Goal: Task Accomplishment & Management: Complete application form

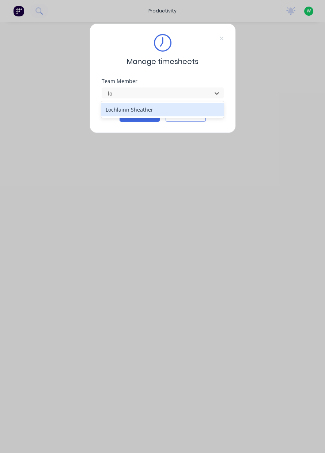
click at [133, 106] on div "Lochlainn Sheather" at bounding box center [162, 110] width 123 height 14
type input "lo"
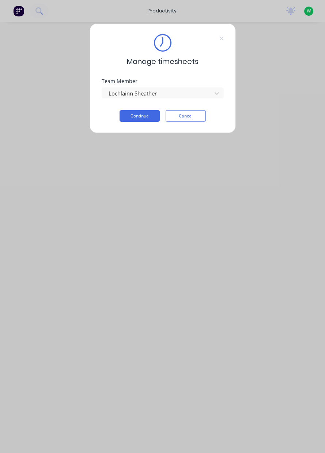
click at [134, 118] on button "Continue" at bounding box center [140, 116] width 40 height 12
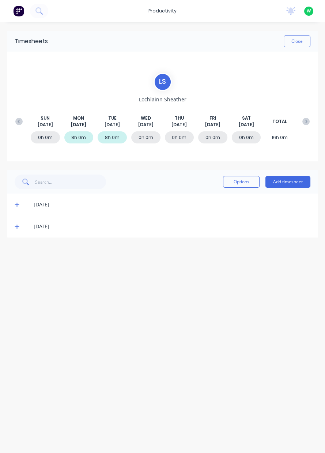
click at [283, 183] on button "Add timesheet" at bounding box center [288, 182] width 45 height 12
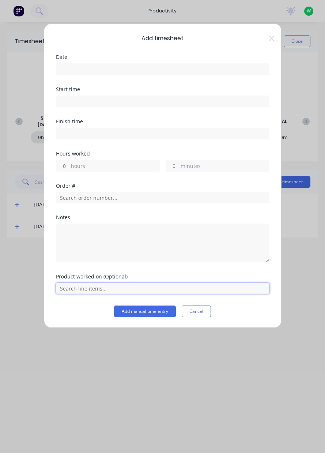
click at [98, 289] on input "text" at bounding box center [163, 288] width 214 height 11
click at [85, 65] on input at bounding box center [162, 69] width 213 height 11
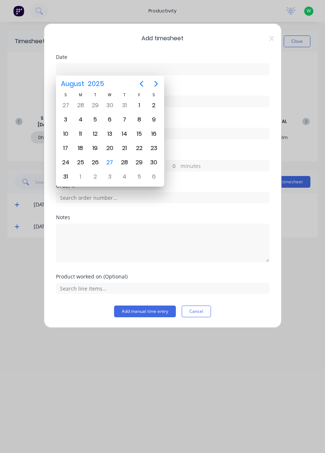
click at [109, 161] on div "27" at bounding box center [109, 162] width 11 height 11
type input "[DATE]"
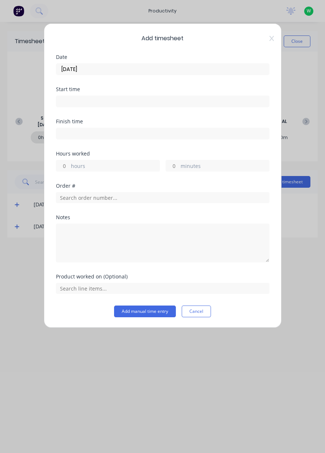
click at [66, 165] on input "hours" at bounding box center [62, 165] width 13 height 11
type input "1"
click at [59, 199] on input "text" at bounding box center [163, 197] width 214 height 11
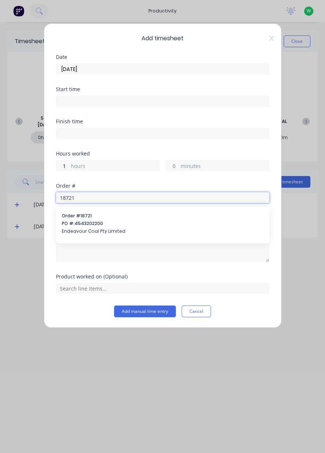
type input "18721"
click at [67, 231] on span "Endeavour Coal Pty Limited" at bounding box center [163, 231] width 202 height 7
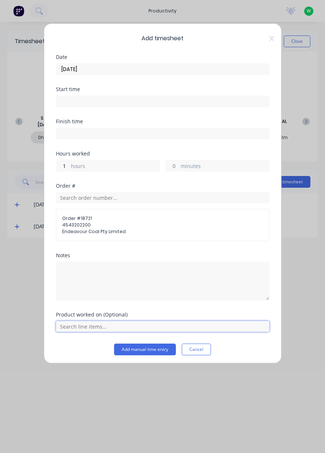
click at [68, 323] on input "text" at bounding box center [163, 326] width 214 height 11
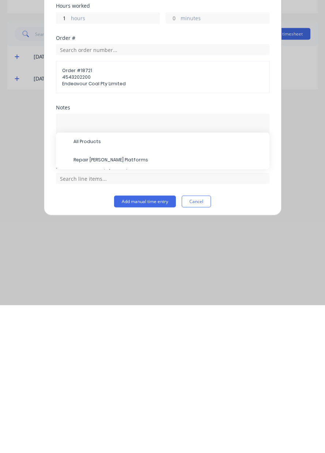
click at [81, 307] on span "Repair [PERSON_NAME] Platforms" at bounding box center [169, 308] width 190 height 7
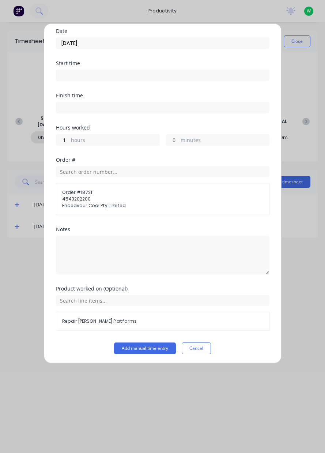
click at [150, 346] on button "Add manual time entry" at bounding box center [145, 349] width 62 height 12
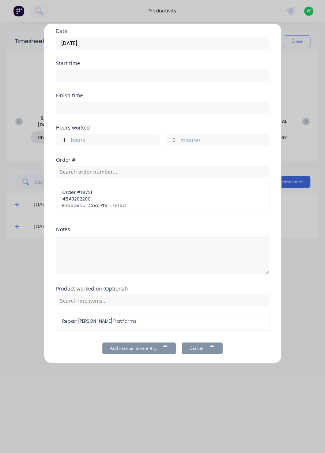
scroll to position [26, 0]
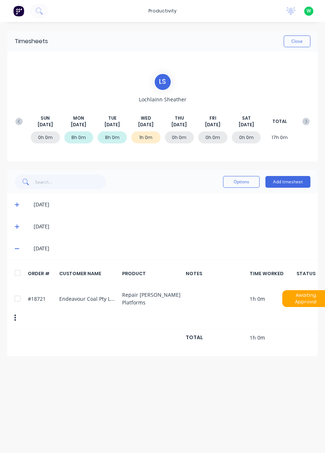
click at [162, 15] on div "productivity" at bounding box center [163, 10] width 36 height 11
click at [16, 247] on icon at bounding box center [17, 248] width 5 height 5
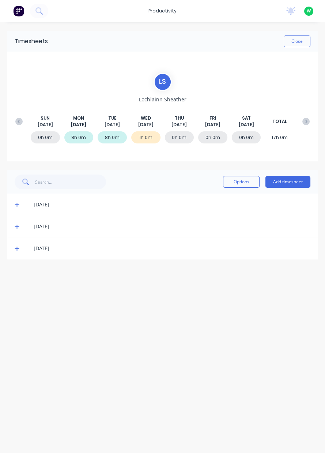
click at [16, 226] on icon at bounding box center [17, 227] width 4 height 4
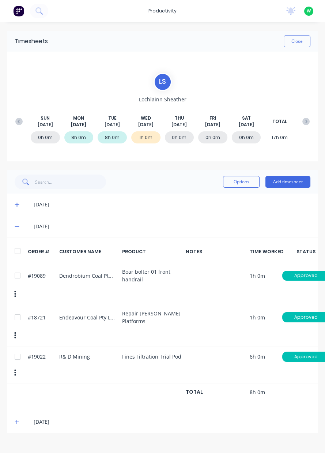
click at [293, 180] on button "Add timesheet" at bounding box center [288, 182] width 45 height 12
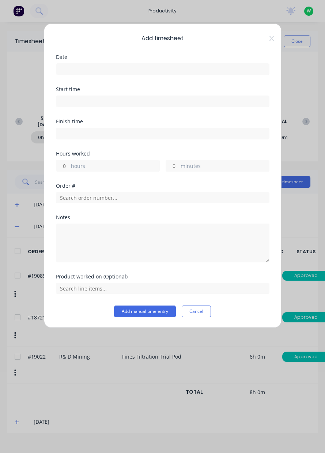
click at [60, 164] on input "hours" at bounding box center [62, 165] width 13 height 11
type input "5"
click at [132, 196] on input "text" at bounding box center [163, 197] width 214 height 11
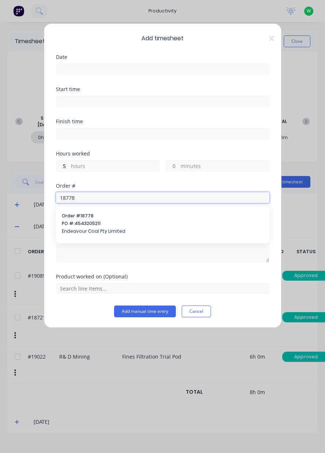
type input "18778"
click at [98, 225] on span "PO #: 4543205211" at bounding box center [163, 223] width 202 height 7
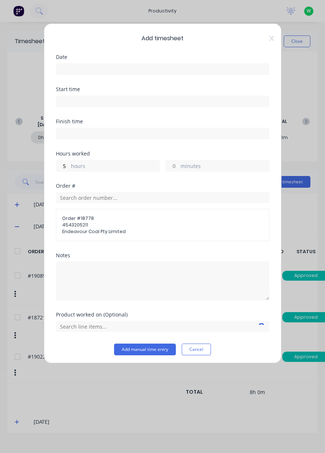
scroll to position [0, 0]
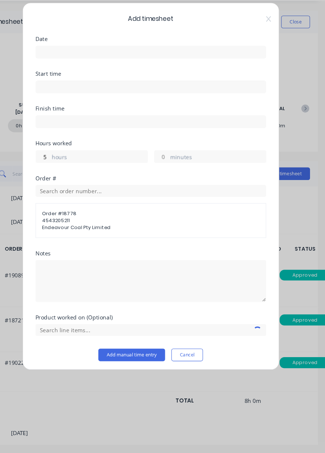
click at [132, 222] on span "4543205211" at bounding box center [162, 225] width 201 height 7
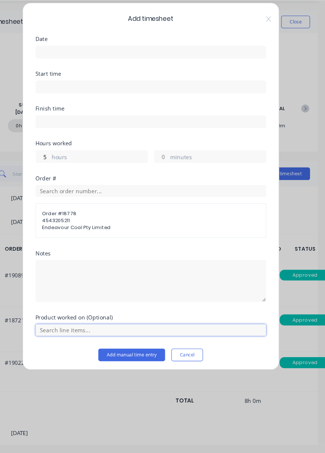
click at [80, 327] on input "text" at bounding box center [163, 326] width 214 height 11
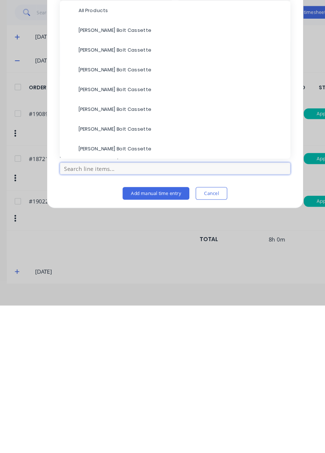
scroll to position [14, 0]
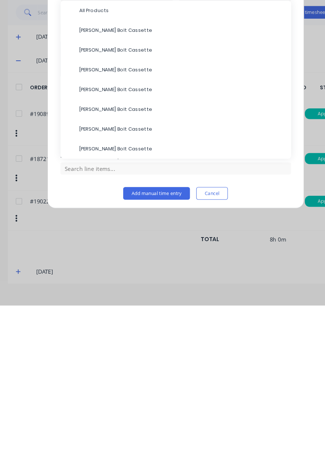
click at [107, 305] on span "[PERSON_NAME] Bolt Cassette" at bounding box center [169, 308] width 190 height 7
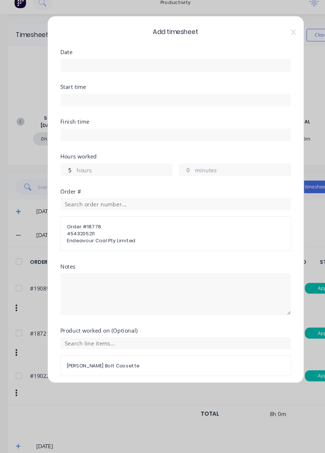
scroll to position [3, 0]
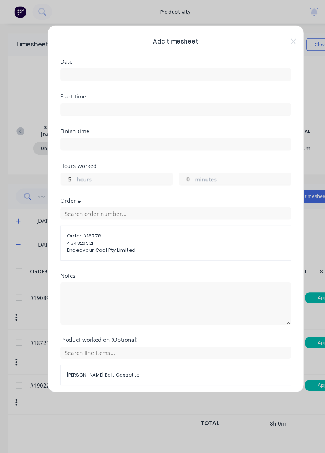
click at [92, 67] on input at bounding box center [162, 69] width 213 height 11
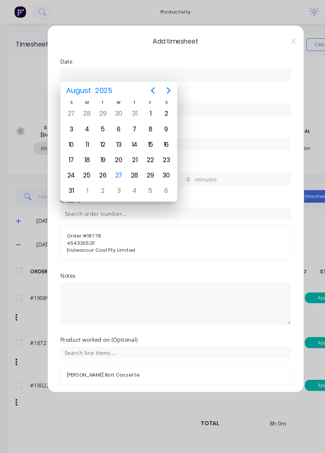
click at [114, 157] on div "27" at bounding box center [109, 162] width 11 height 11
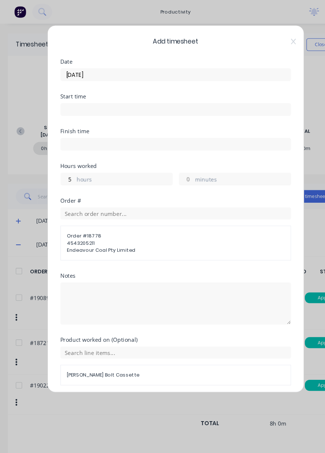
type input "[DATE]"
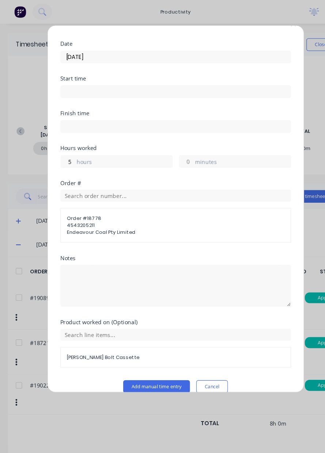
scroll to position [26, 0]
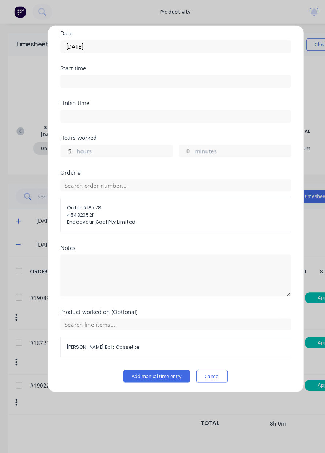
click at [159, 345] on button "Add manual time entry" at bounding box center [145, 349] width 62 height 12
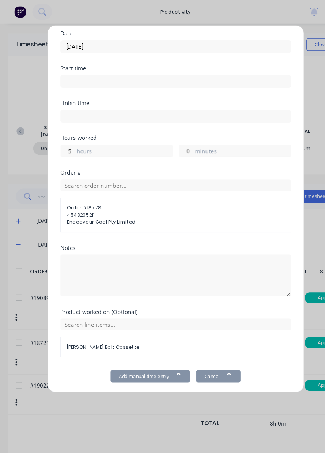
scroll to position [0, 0]
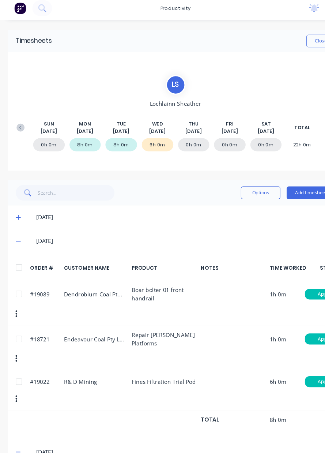
click at [290, 176] on button "Add timesheet" at bounding box center [288, 179] width 45 height 12
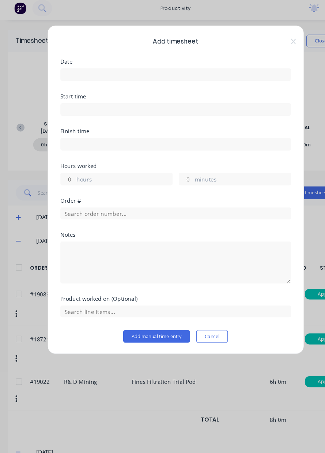
click at [81, 65] on input at bounding box center [162, 69] width 213 height 11
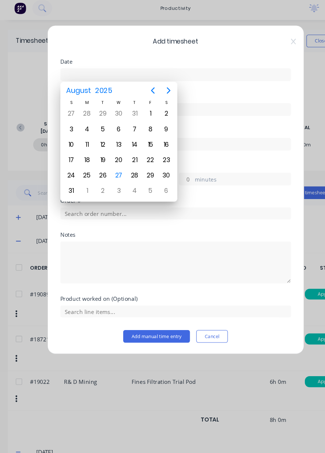
click at [113, 158] on div "27" at bounding box center [109, 162] width 11 height 11
type input "[DATE]"
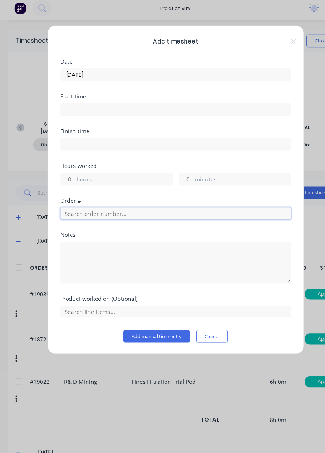
click at [81, 194] on input "text" at bounding box center [163, 197] width 214 height 11
type input "17943"
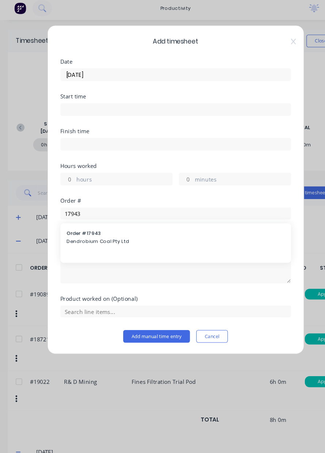
click at [119, 220] on span "Dendrobium Coal Pty Ltd" at bounding box center [163, 223] width 202 height 7
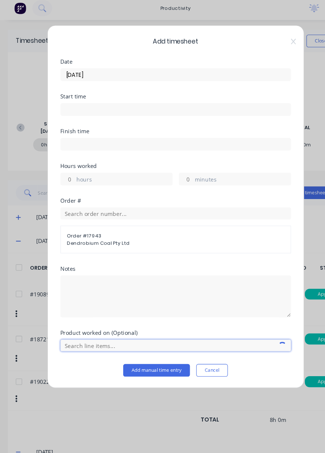
click at [93, 316] on input "text" at bounding box center [163, 320] width 214 height 11
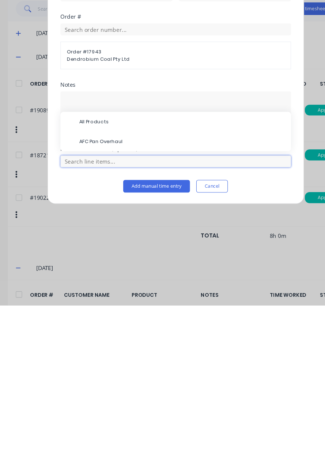
scroll to position [10, 0]
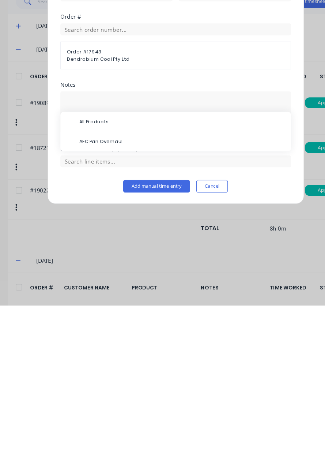
click at [115, 293] on div "AFC Pan Overhaul" at bounding box center [163, 302] width 214 height 18
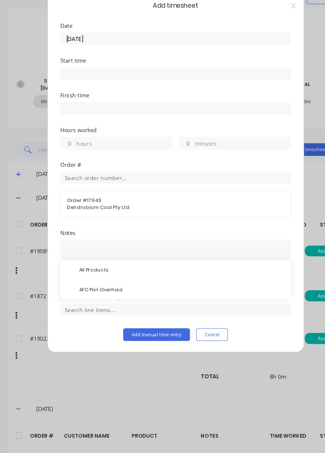
scroll to position [11, 0]
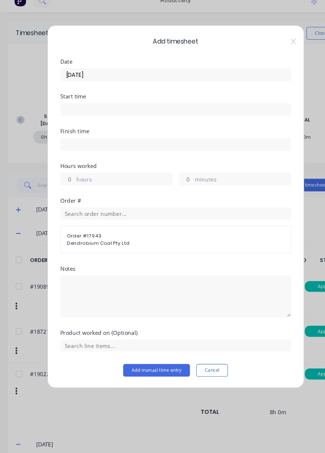
click at [65, 166] on input "hours" at bounding box center [62, 165] width 13 height 11
type input "1"
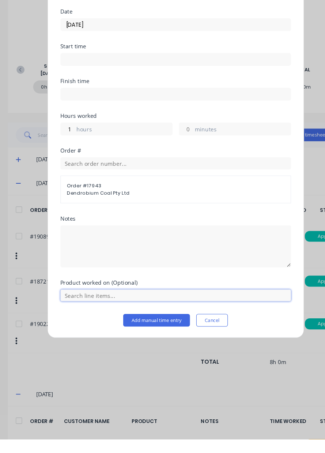
click at [159, 316] on input "text" at bounding box center [163, 320] width 214 height 11
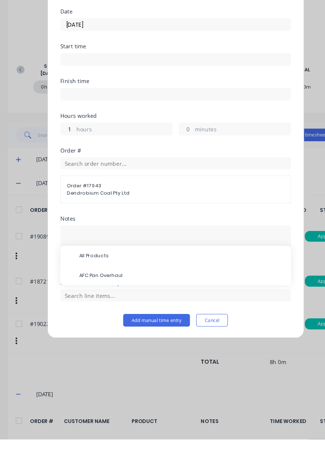
click at [121, 298] on span "AFC Pan Overhaul" at bounding box center [169, 301] width 190 height 7
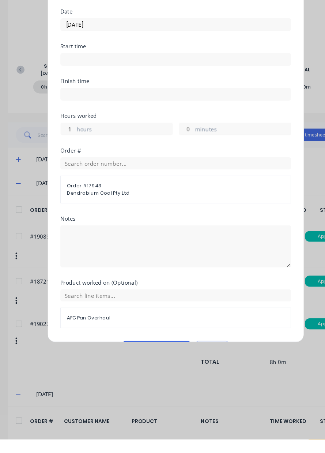
scroll to position [11, 0]
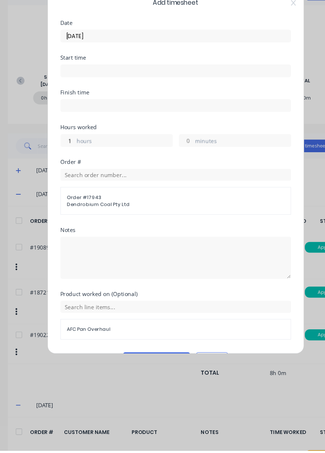
click at [148, 371] on button "Add manual time entry" at bounding box center [145, 368] width 62 height 12
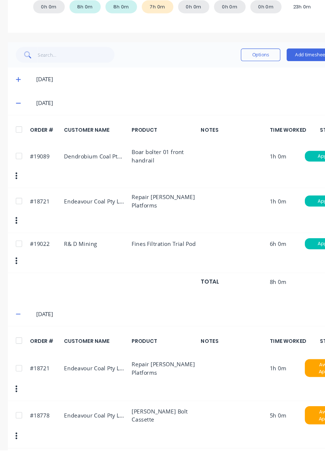
scroll to position [116, 0]
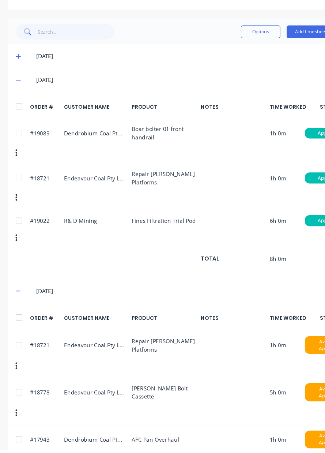
click at [280, 68] on button "Add timesheet" at bounding box center [288, 66] width 45 height 12
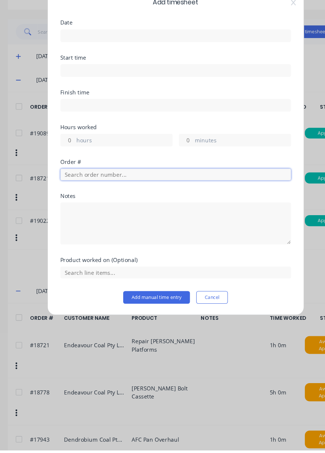
click at [100, 195] on input "text" at bounding box center [163, 197] width 214 height 11
type input "17943"
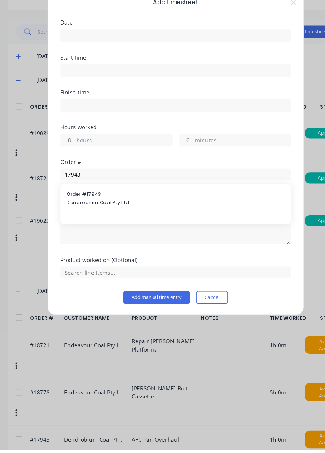
click at [122, 220] on span "Dendrobium Coal Pty Ltd" at bounding box center [163, 223] width 202 height 7
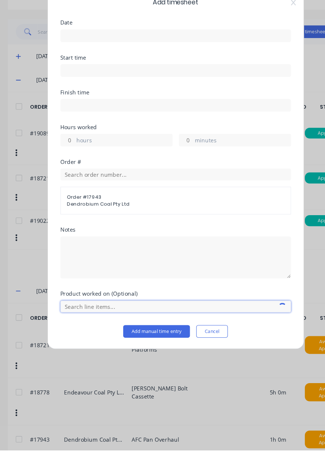
click at [93, 316] on input "text" at bounding box center [163, 320] width 214 height 11
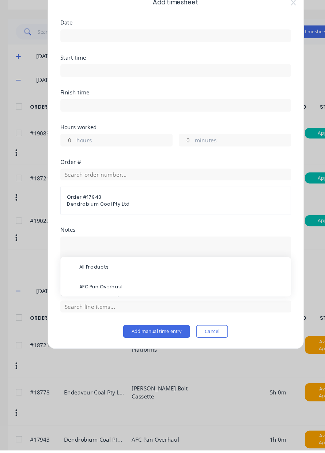
click at [129, 293] on div "AFC Pan Overhaul" at bounding box center [163, 302] width 214 height 18
click at [122, 298] on span "AFC Pan Overhaul" at bounding box center [169, 301] width 190 height 7
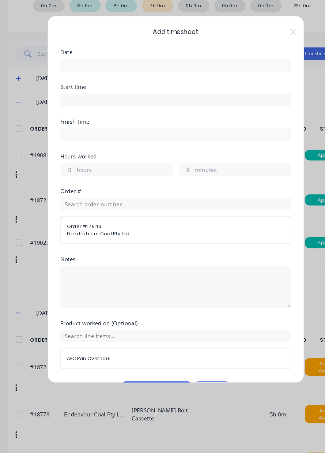
scroll to position [0, 0]
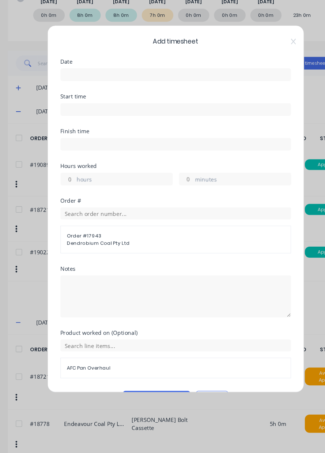
click at [66, 165] on input "hours" at bounding box center [62, 165] width 13 height 11
type input "1"
click at [83, 66] on input at bounding box center [162, 69] width 213 height 11
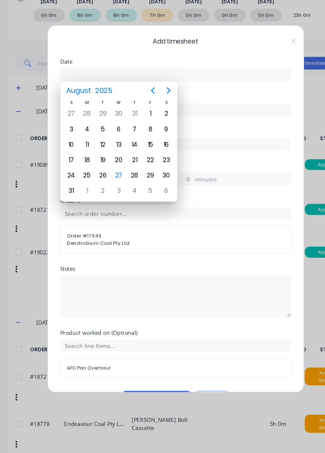
click at [114, 160] on div "27" at bounding box center [109, 162] width 11 height 11
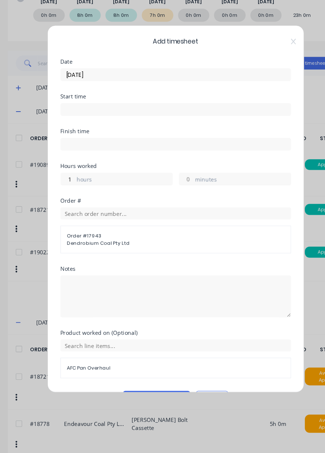
type input "[DATE]"
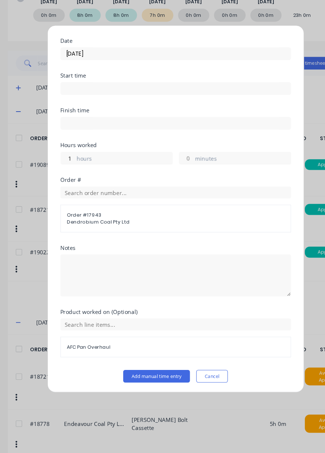
click at [149, 345] on button "Add manual time entry" at bounding box center [145, 349] width 62 height 12
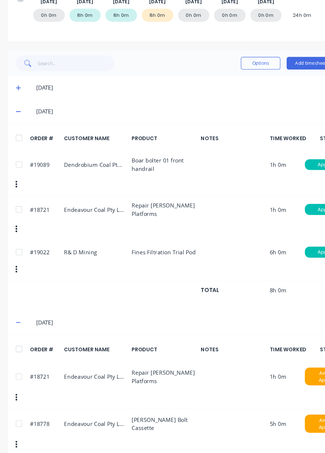
scroll to position [123, 0]
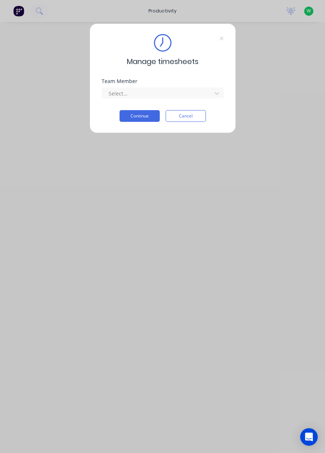
click at [220, 40] on icon at bounding box center [222, 39] width 4 height 4
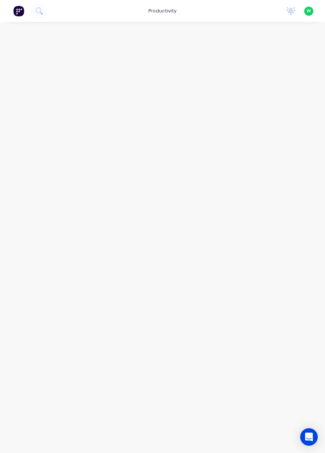
click at [174, 10] on div "productivity" at bounding box center [163, 10] width 36 height 11
click at [184, 33] on div "Workflow" at bounding box center [179, 35] width 22 height 7
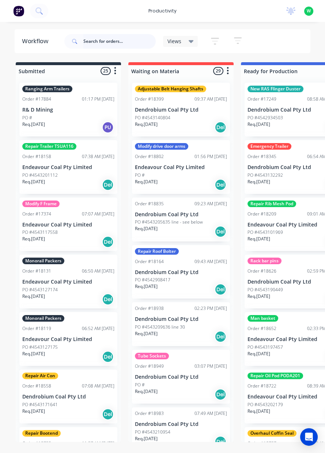
click at [109, 44] on input "text" at bounding box center [119, 41] width 72 height 15
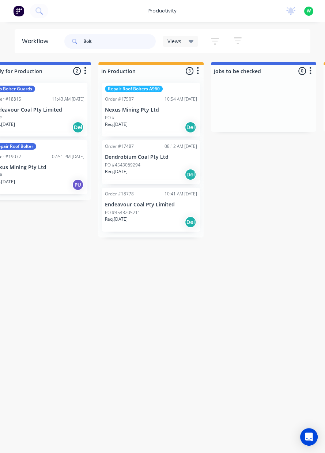
scroll to position [0, 249]
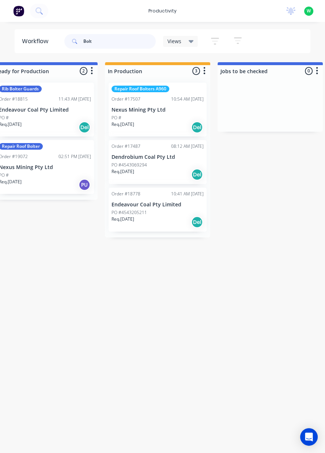
type input "Bolt"
click at [150, 165] on div "PO #4543069294" at bounding box center [158, 165] width 92 height 7
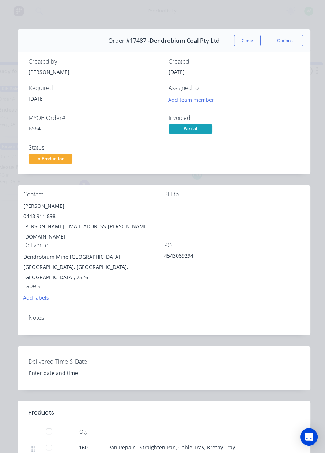
click at [246, 42] on button "Close" at bounding box center [247, 41] width 27 height 12
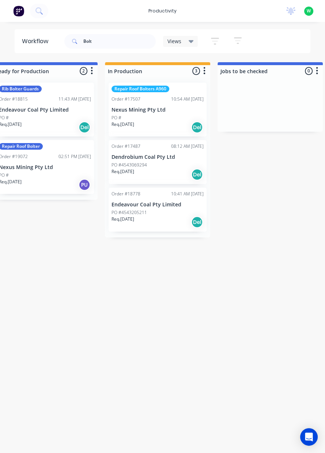
click at [153, 208] on p "Endeavour Coal Pty Limited" at bounding box center [158, 205] width 92 height 6
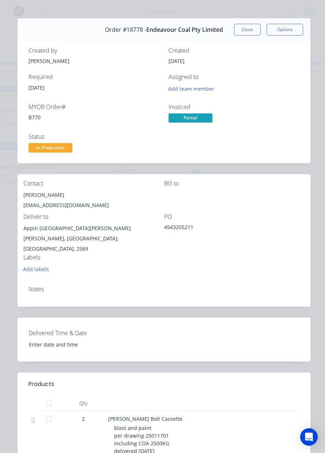
scroll to position [11, 0]
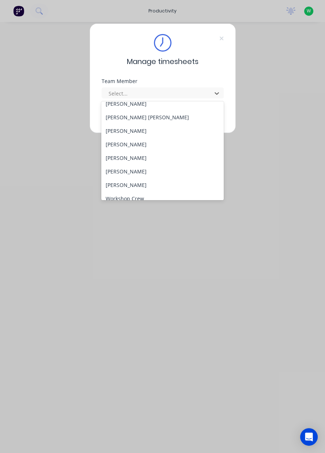
scroll to position [256, 0]
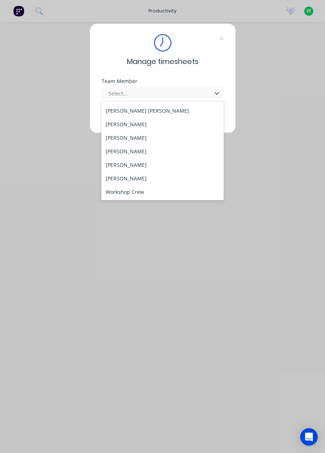
click at [168, 168] on div "[PERSON_NAME]" at bounding box center [162, 165] width 123 height 14
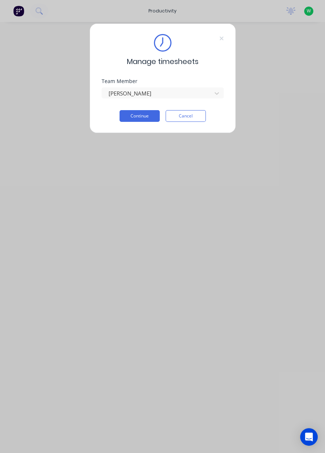
click at [151, 120] on button "Continue" at bounding box center [140, 116] width 40 height 12
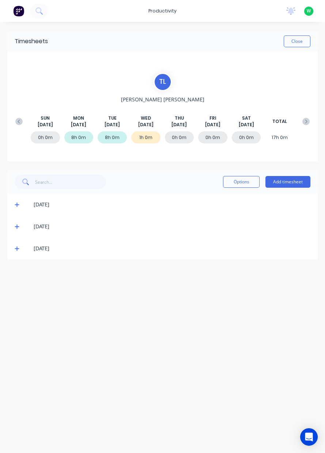
click at [298, 183] on button "Add timesheet" at bounding box center [288, 182] width 45 height 12
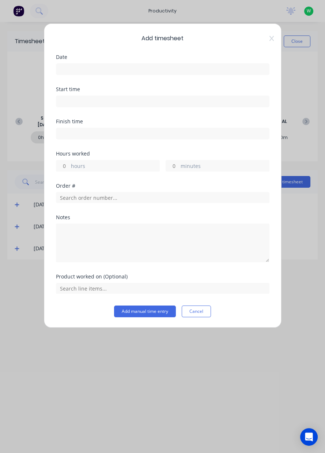
click at [249, 72] on input at bounding box center [162, 69] width 213 height 11
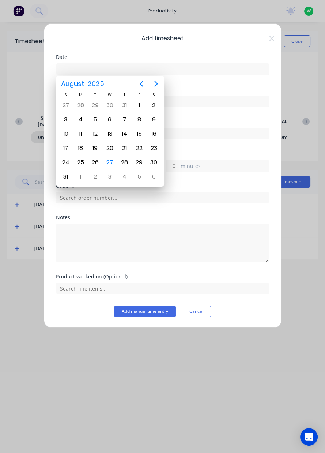
click at [112, 170] on div "3" at bounding box center [110, 177] width 15 height 14
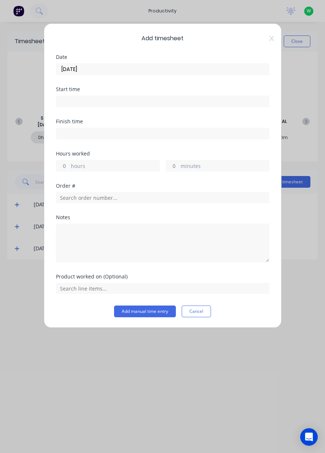
click at [238, 71] on input "03/09/2025" at bounding box center [162, 69] width 213 height 11
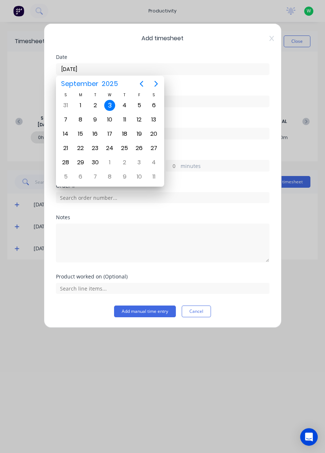
click at [143, 88] on icon "Previous page" at bounding box center [141, 83] width 9 height 9
click at [115, 161] on div "27" at bounding box center [110, 163] width 15 height 14
type input "[DATE]"
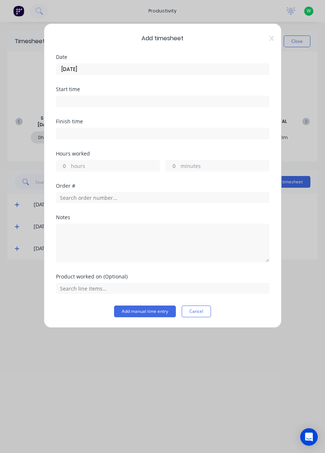
click at [126, 169] on label "hours" at bounding box center [115, 166] width 89 height 9
click at [69, 169] on input "hours" at bounding box center [62, 165] width 13 height 11
type input "6.75"
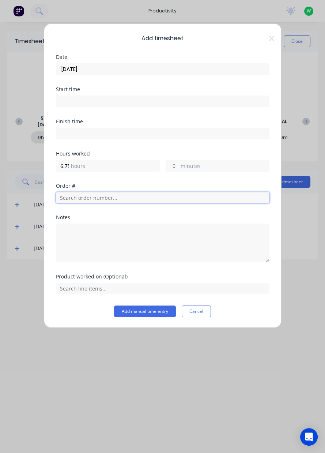
click at [65, 200] on input "text" at bounding box center [163, 197] width 214 height 11
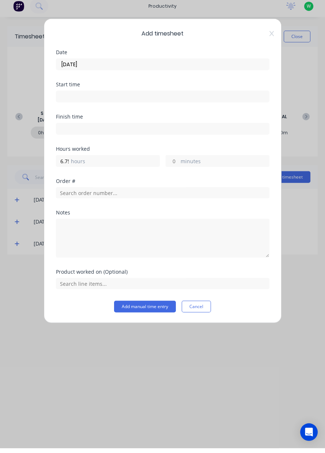
click at [272, 38] on icon at bounding box center [272, 39] width 4 height 6
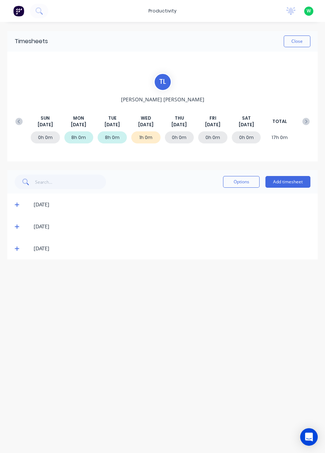
click at [20, 201] on span at bounding box center [18, 204] width 7 height 7
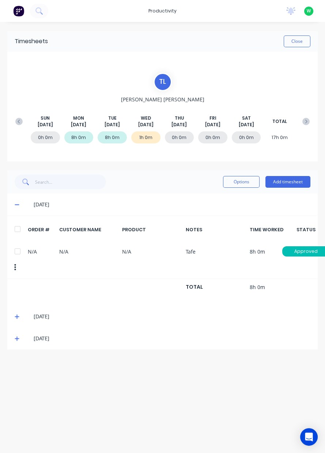
click at [16, 316] on icon at bounding box center [17, 317] width 4 height 4
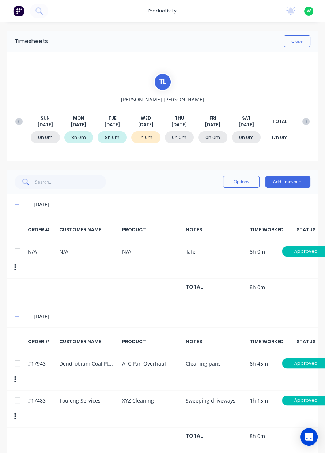
click at [299, 184] on button "Add timesheet" at bounding box center [288, 182] width 45 height 12
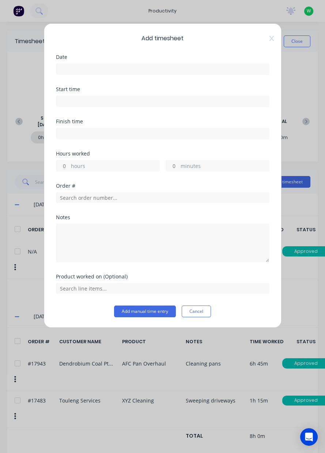
click at [189, 65] on input at bounding box center [162, 69] width 213 height 11
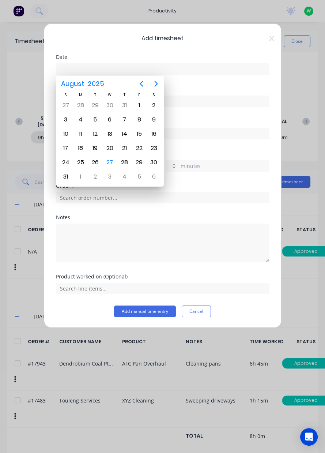
click at [113, 161] on div "27" at bounding box center [109, 162] width 11 height 11
type input "[DATE]"
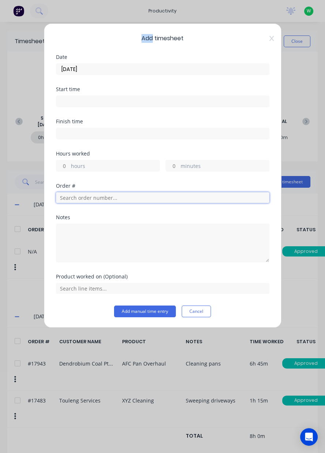
click at [175, 199] on input "text" at bounding box center [163, 197] width 214 height 11
type input "17943"
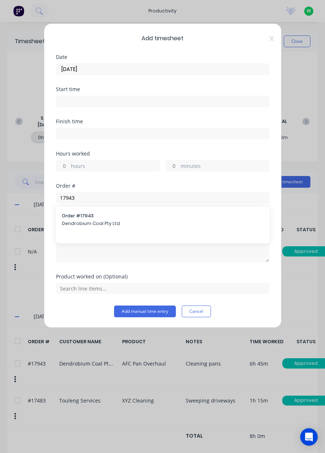
click at [129, 226] on span "Dendrobium Coal Pty Ltd" at bounding box center [163, 223] width 202 height 7
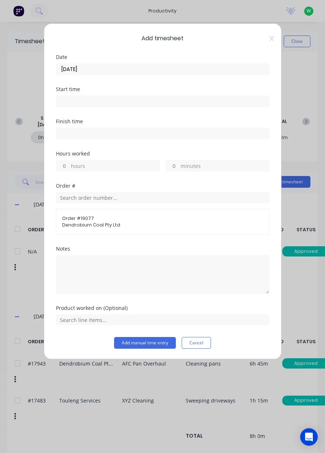
click at [126, 164] on label "hours" at bounding box center [115, 166] width 89 height 9
click at [69, 164] on input "hours" at bounding box center [62, 165] width 13 height 11
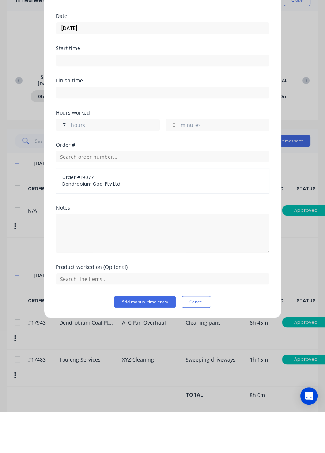
type input "7"
click at [163, 319] on input "text" at bounding box center [163, 320] width 214 height 11
click at [143, 308] on div "AFC Pan Overhaul" at bounding box center [163, 302] width 214 height 18
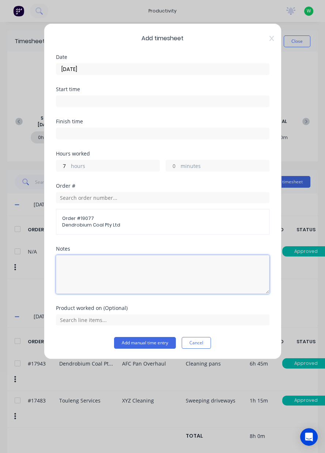
click at [119, 269] on textarea at bounding box center [163, 274] width 214 height 39
type textarea "Pans"
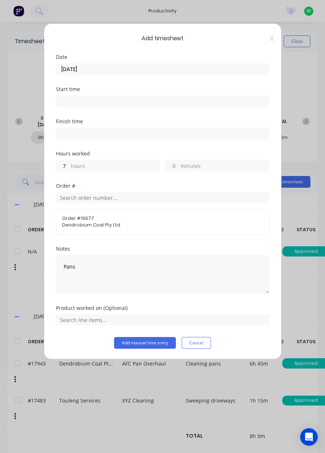
click at [306, 294] on div "Add timesheet Date 27/08/2025 Start time Finish time Hours worked 7 hours minut…" at bounding box center [162, 226] width 325 height 453
click at [164, 347] on button "Add manual time entry" at bounding box center [145, 343] width 62 height 12
